Goal: Find specific page/section: Find specific page/section

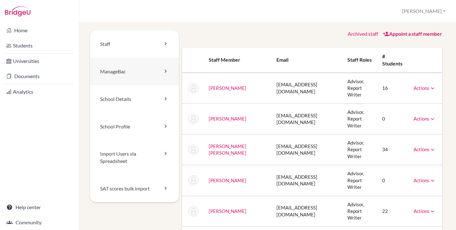
click at [125, 72] on link "ManageBac" at bounding box center [134, 72] width 89 height 28
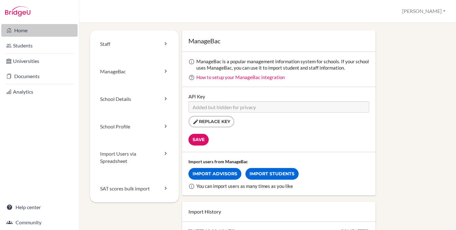
click at [30, 32] on link "Home" at bounding box center [39, 30] width 76 height 13
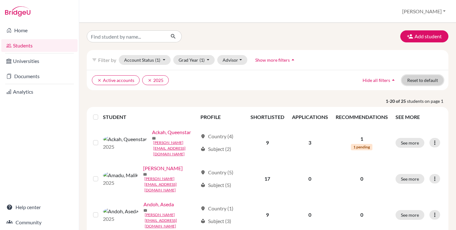
click at [410, 79] on button "Reset to default" at bounding box center [422, 80] width 41 height 10
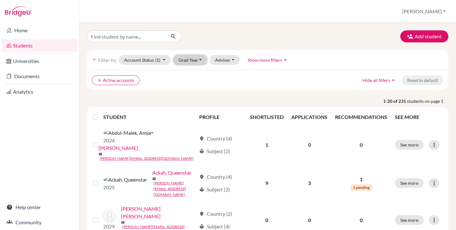
click at [193, 64] on button "Grad Year" at bounding box center [190, 60] width 34 height 10
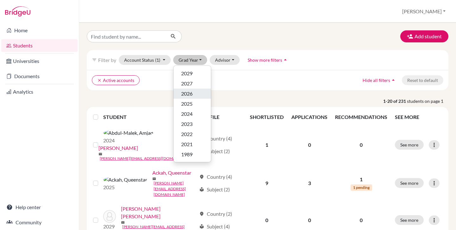
click at [195, 91] on div "2026" at bounding box center [192, 94] width 22 height 8
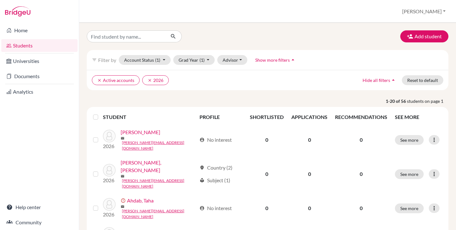
click at [101, 113] on label at bounding box center [101, 113] width 0 height 0
click at [0, 0] on input "checkbox" at bounding box center [0, 0] width 0 height 0
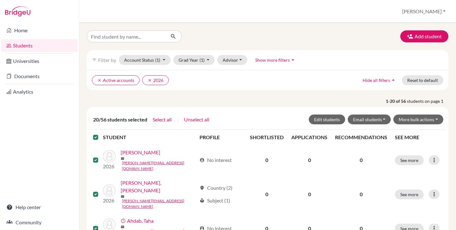
click at [101, 134] on label at bounding box center [101, 134] width 0 height 0
click at [0, 0] on input "checkbox" at bounding box center [0, 0] width 0 height 0
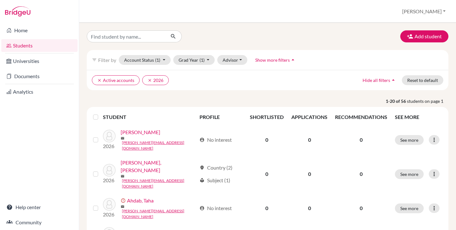
click at [163, 102] on p "1-20 of 56 students on page 1" at bounding box center [267, 101] width 371 height 7
click at [441, 4] on div "Students overview Diana Profile School Settings Admin Schools Users Common App …" at bounding box center [267, 11] width 377 height 23
click at [439, 11] on button "[PERSON_NAME]" at bounding box center [423, 11] width 49 height 12
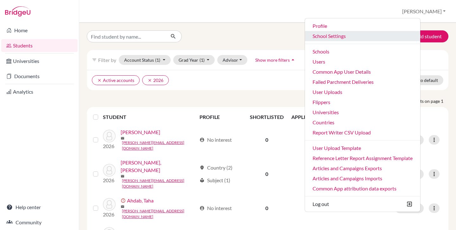
click at [352, 37] on link "School Settings" at bounding box center [362, 36] width 115 height 10
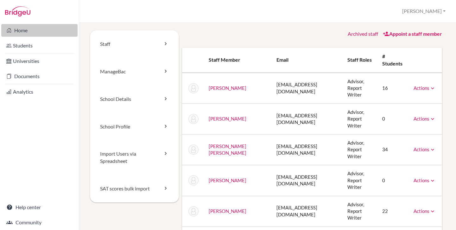
click at [29, 32] on link "Home" at bounding box center [39, 30] width 76 height 13
